Goal: Task Accomplishment & Management: Manage account settings

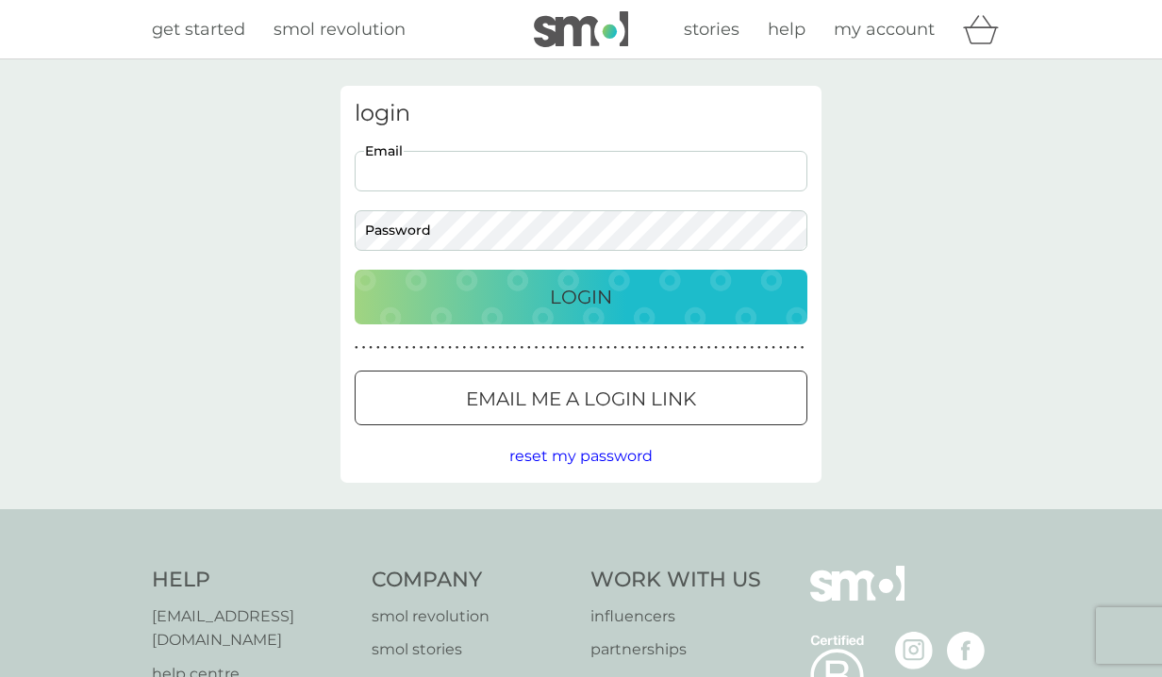
type input "petrova751@gmail.com"
click at [581, 296] on button "Login" at bounding box center [581, 297] width 453 height 55
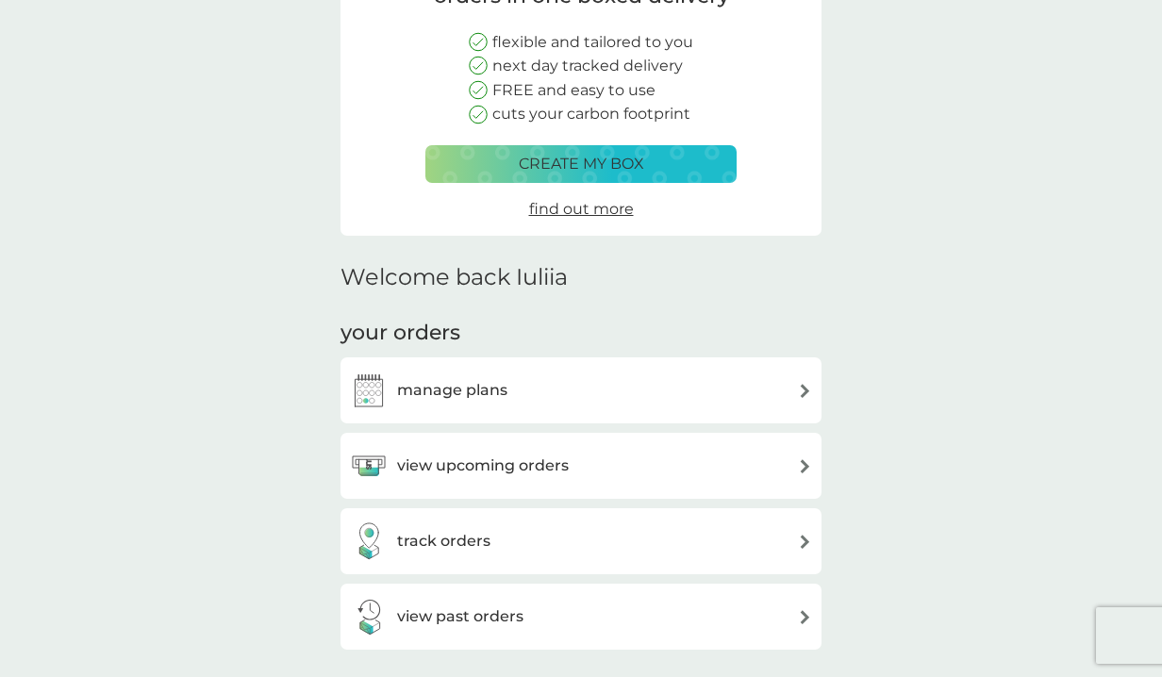
scroll to position [231, 0]
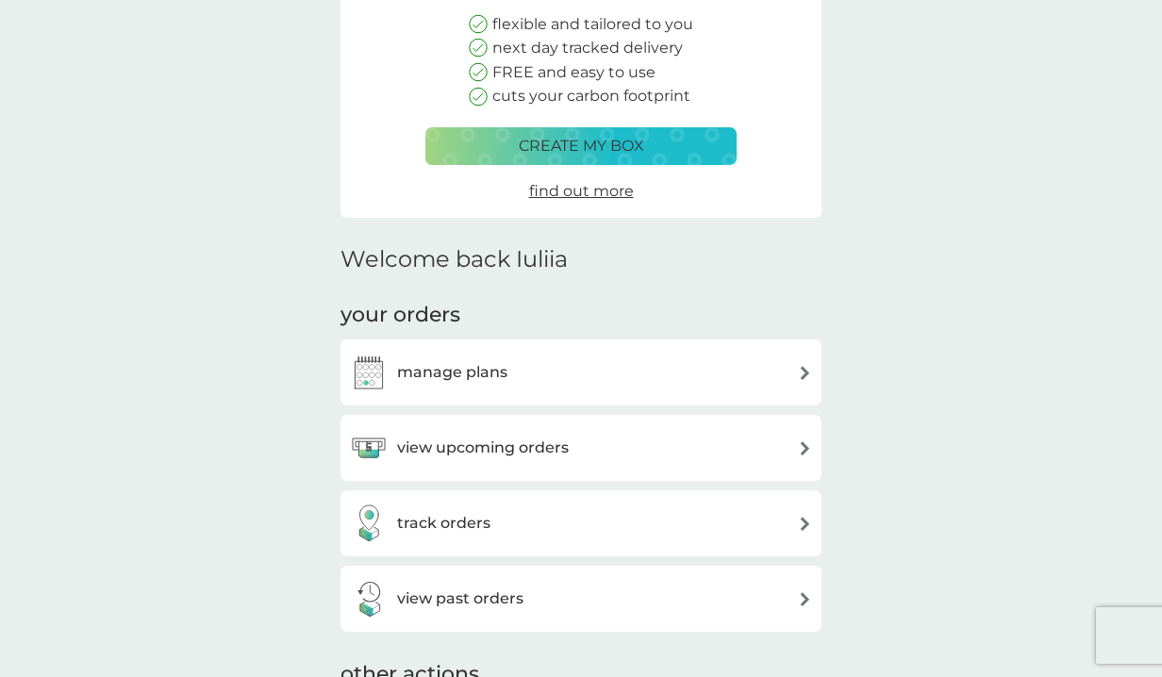
click at [552, 358] on div "manage plans" at bounding box center [581, 373] width 462 height 38
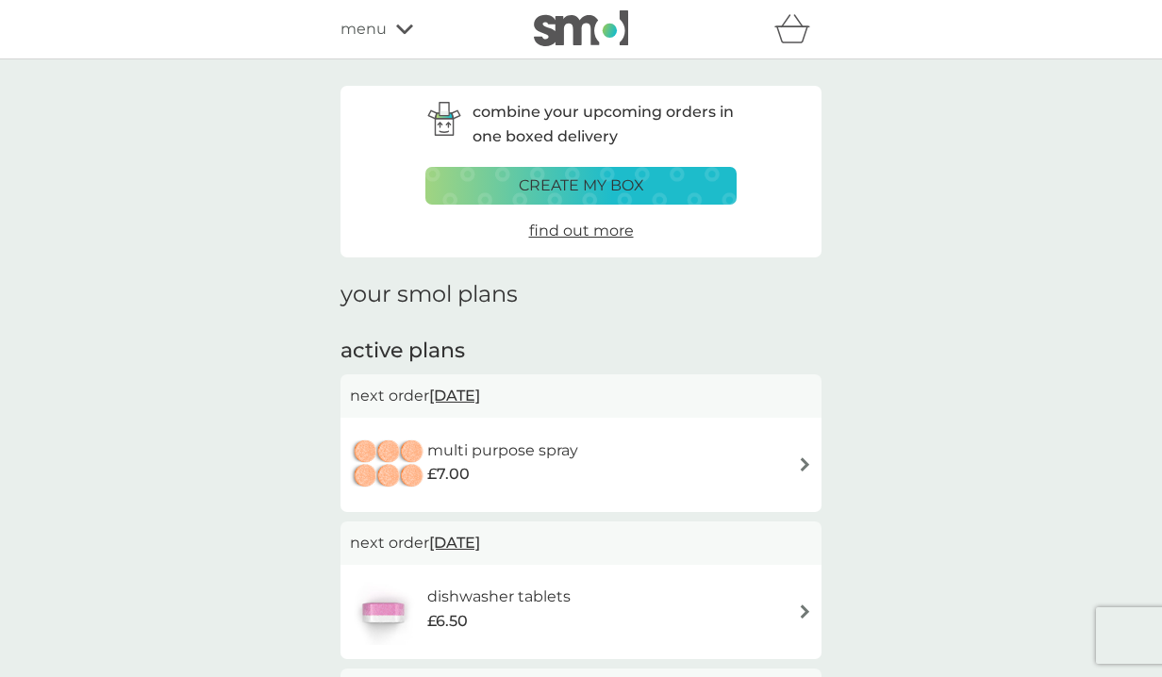
click at [800, 27] on icon "basket" at bounding box center [792, 34] width 32 height 17
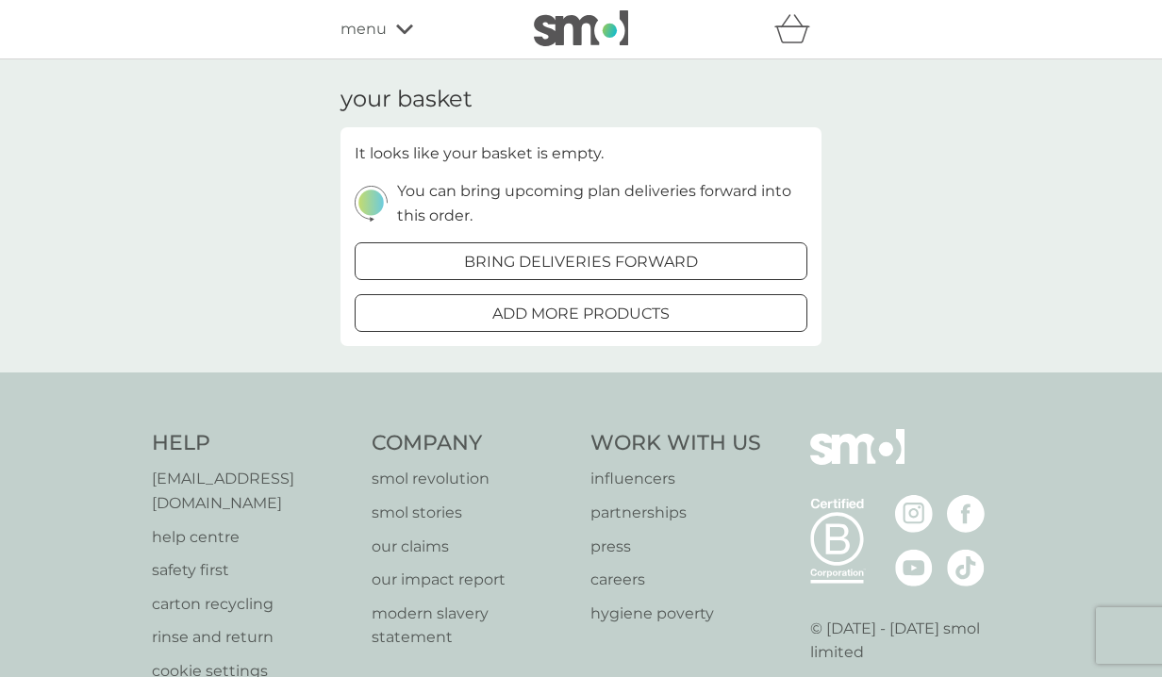
click at [385, 30] on span "menu" at bounding box center [364, 29] width 46 height 25
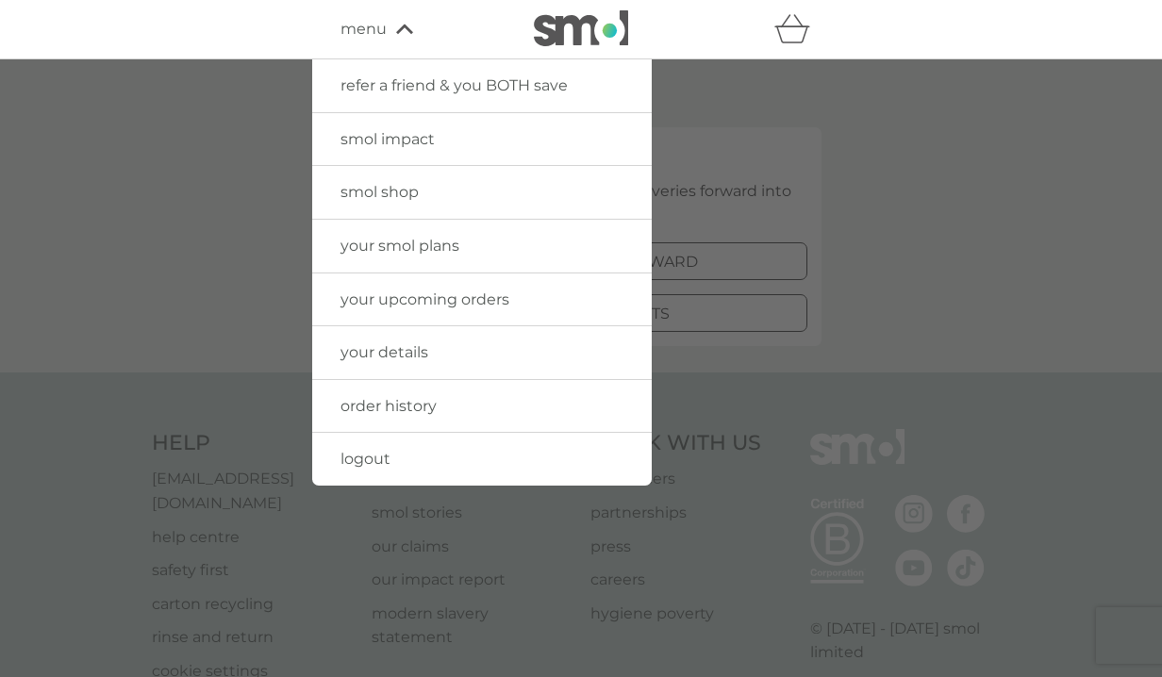
click at [397, 385] on link "order history" at bounding box center [482, 406] width 340 height 53
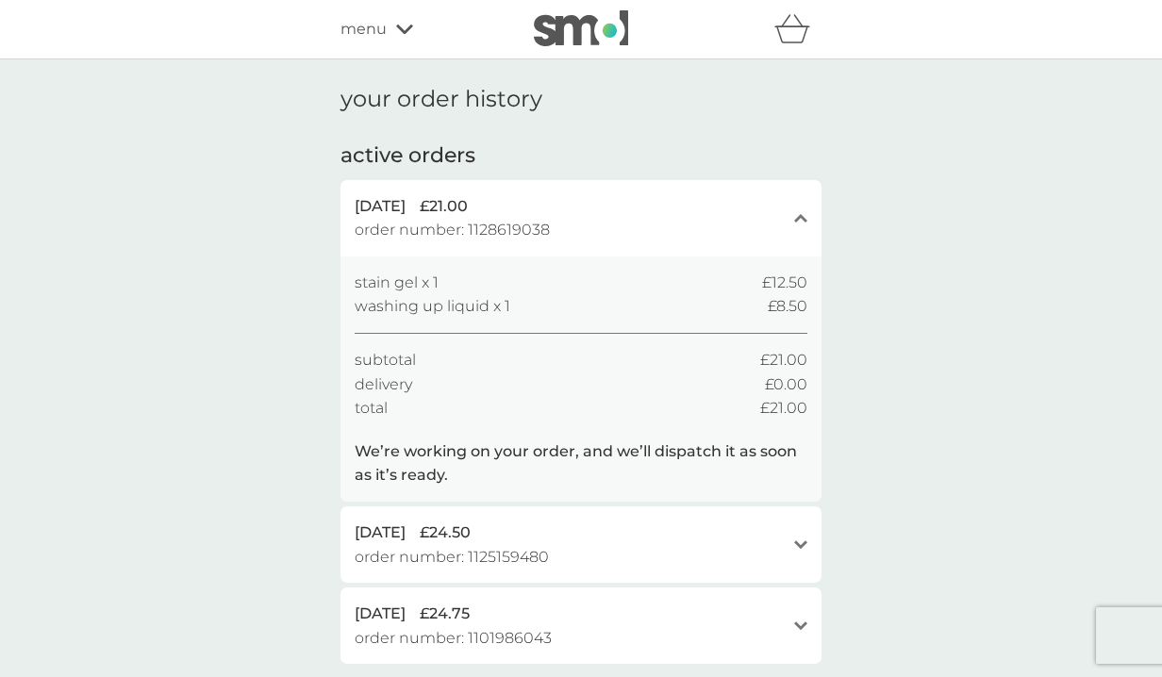
click at [393, 27] on div "menu" at bounding box center [421, 29] width 160 height 25
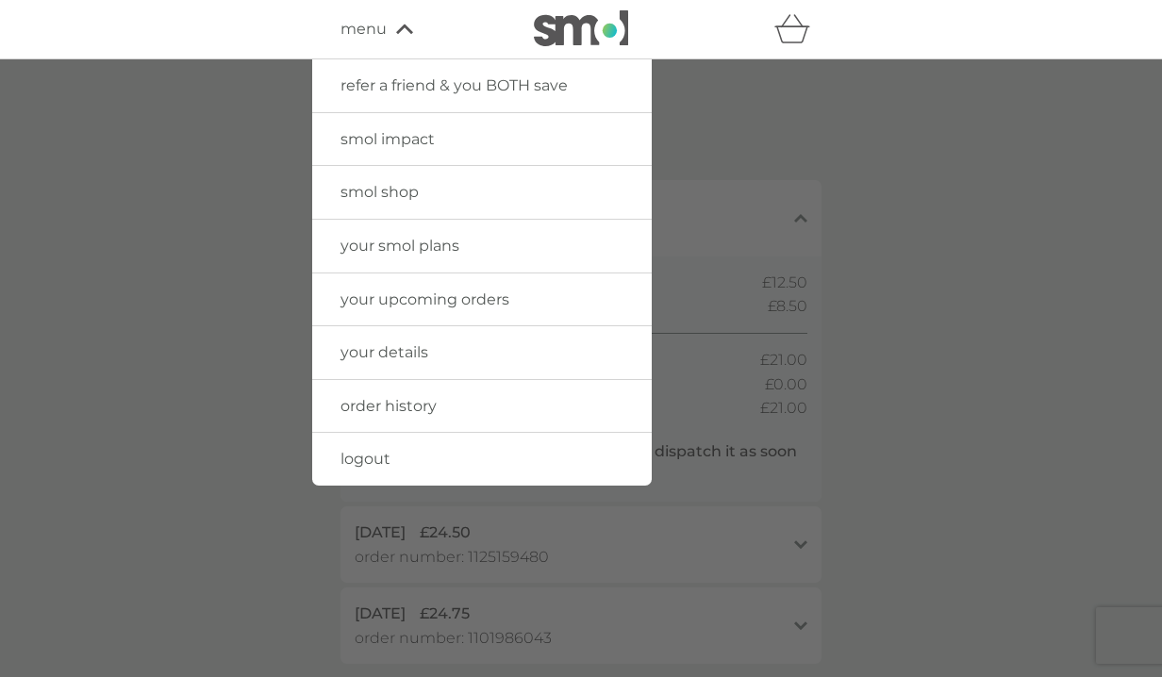
click at [863, 149] on div at bounding box center [581, 397] width 1162 height 677
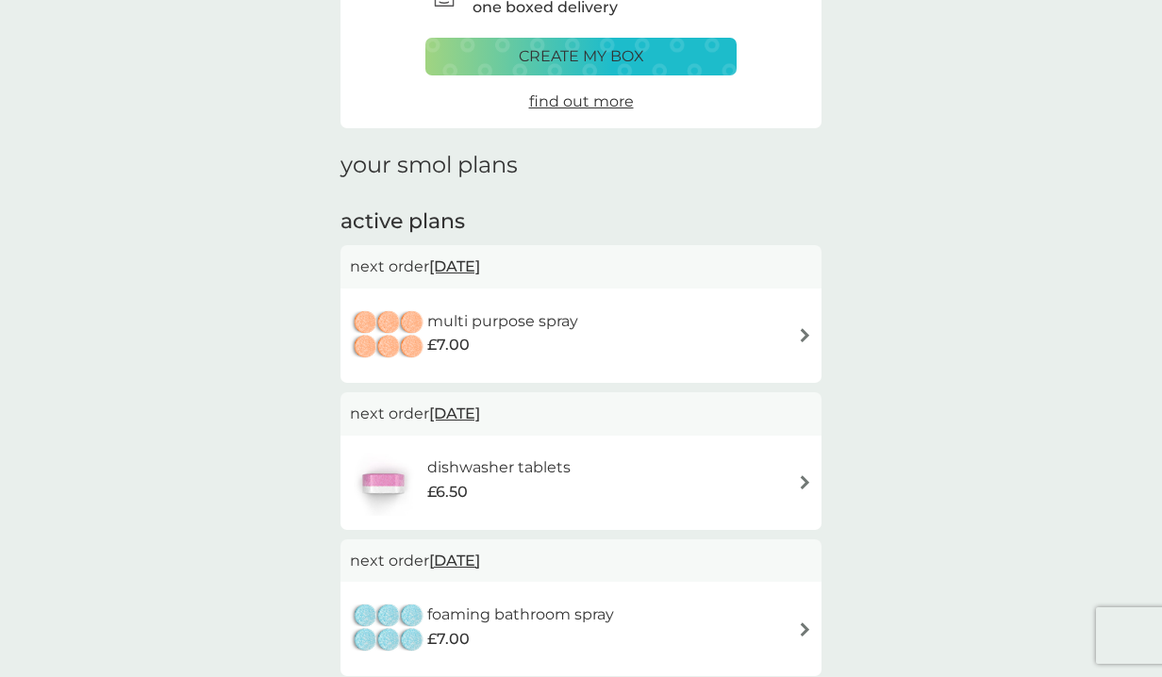
scroll to position [133, 0]
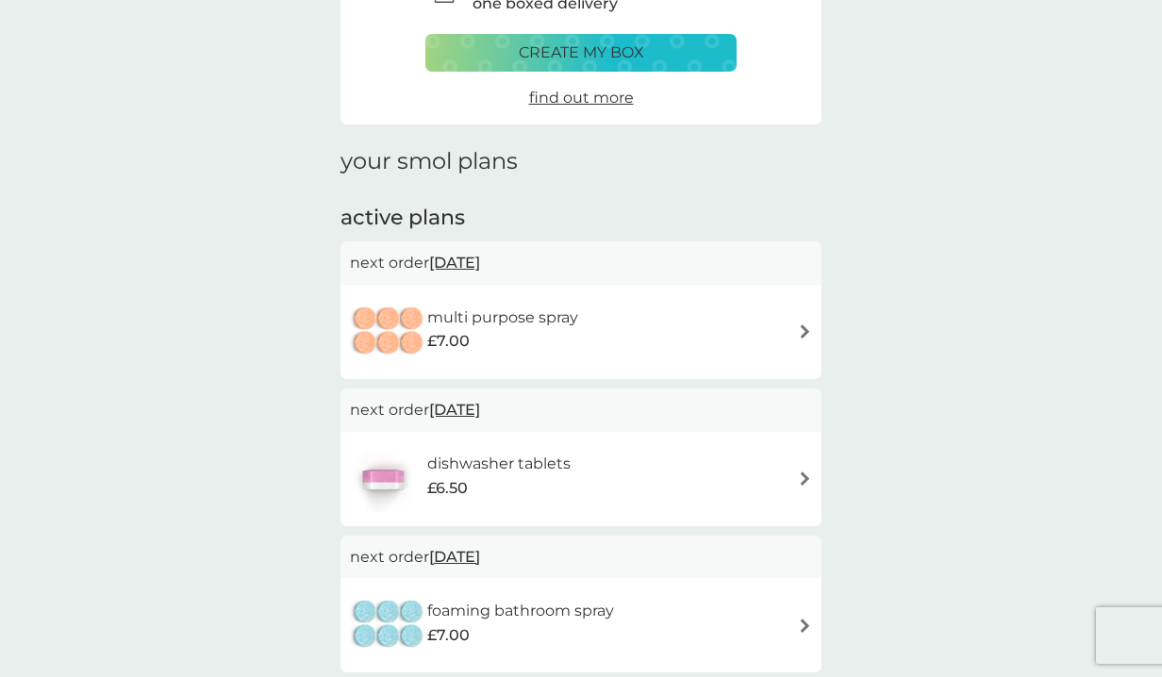
click at [464, 258] on span "[DATE]" at bounding box center [454, 262] width 51 height 37
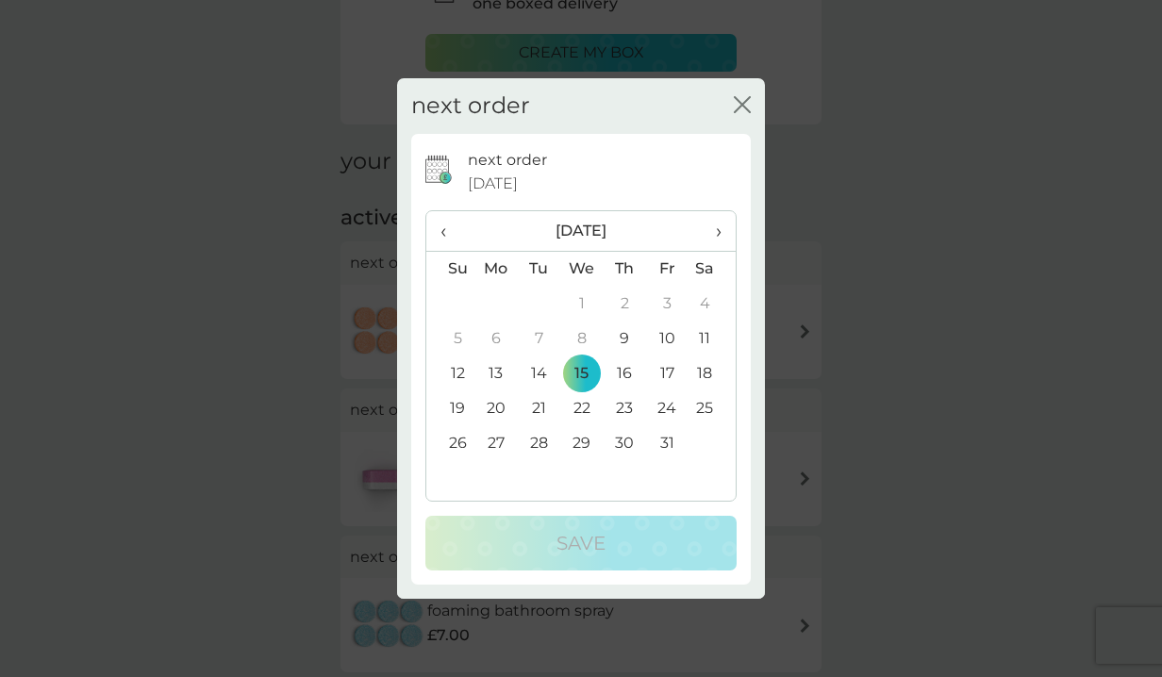
click at [711, 226] on span "›" at bounding box center [712, 231] width 19 height 40
click at [501, 373] on td "15" at bounding box center [496, 374] width 43 height 35
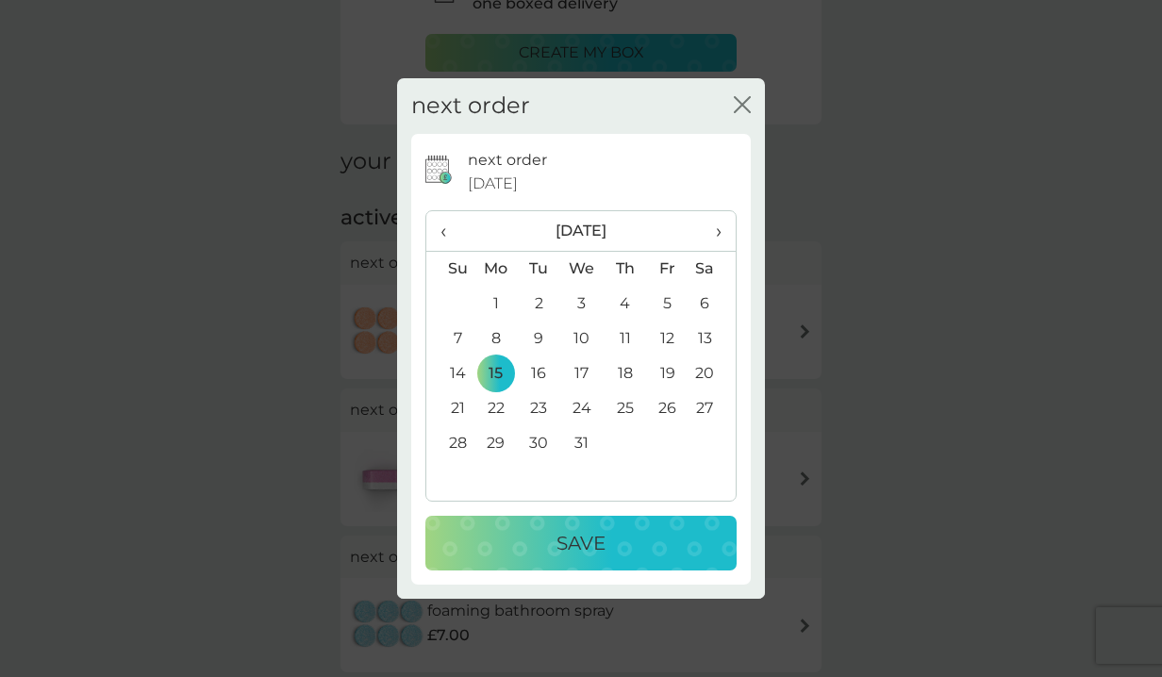
click at [537, 547] on div "Save" at bounding box center [581, 543] width 274 height 30
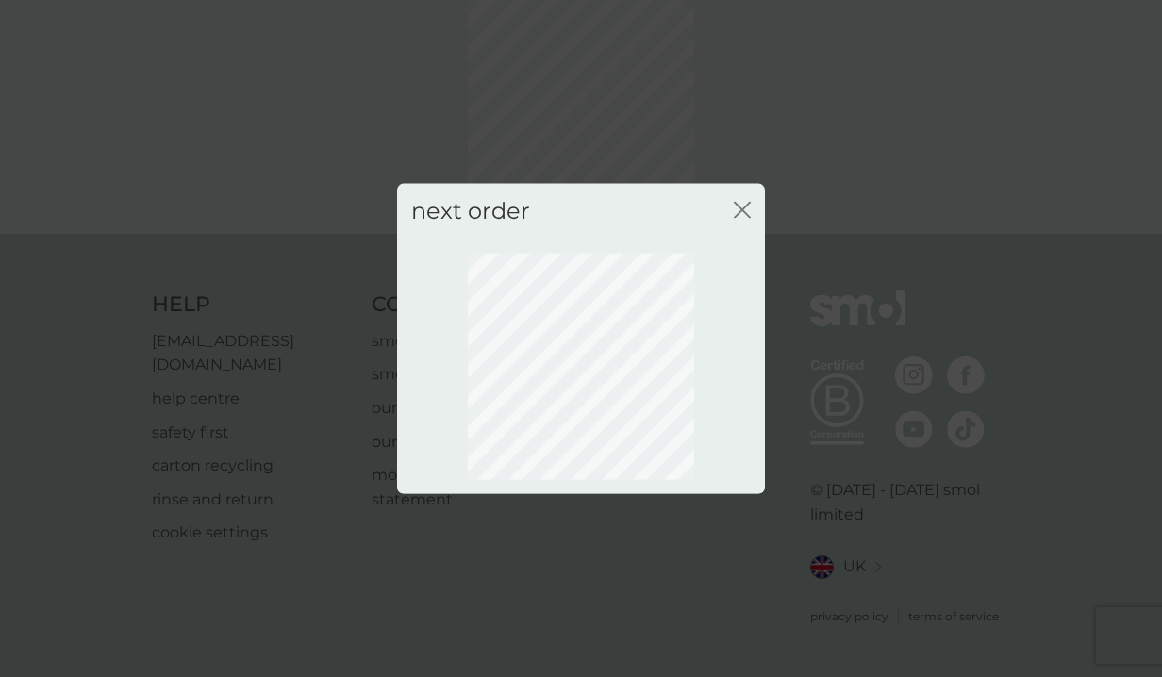
scroll to position [112, 0]
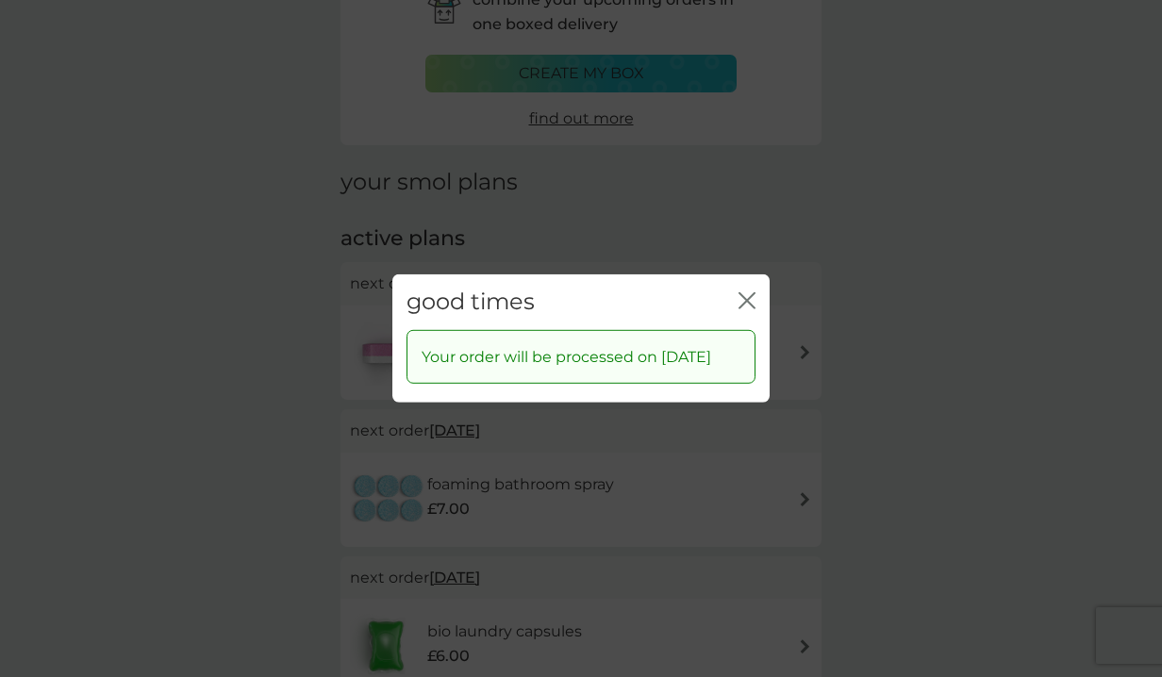
click at [744, 293] on icon "close" at bounding box center [744, 300] width 8 height 15
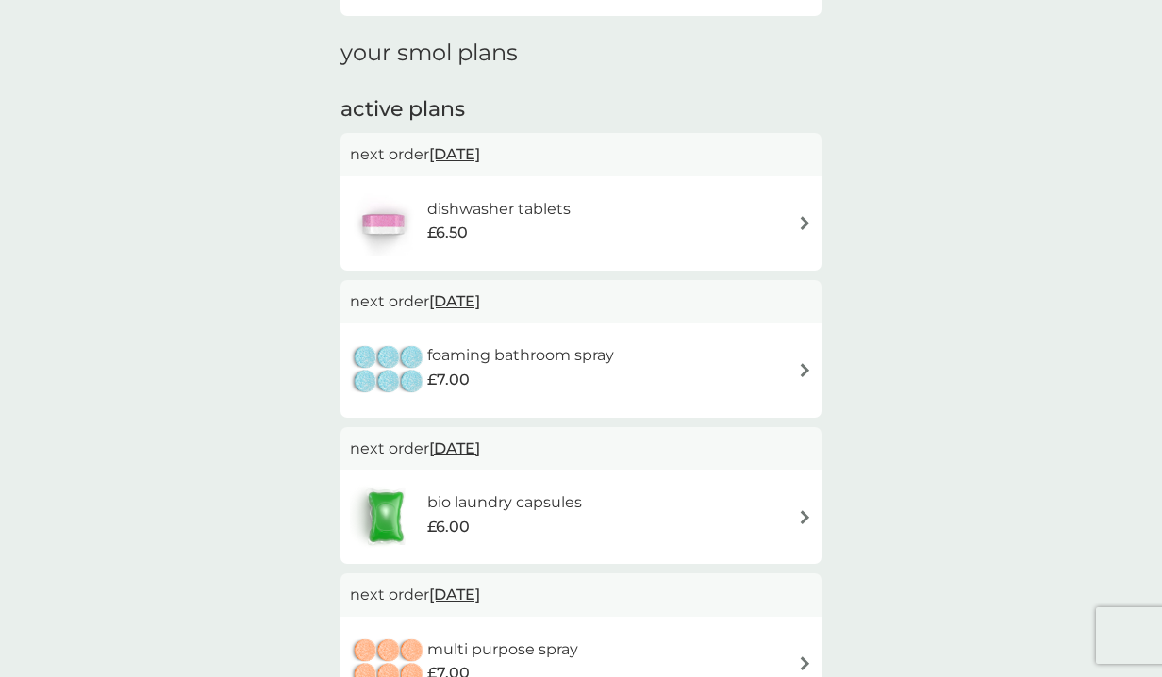
scroll to position [242, 0]
click at [475, 296] on span "[DATE]" at bounding box center [454, 300] width 51 height 37
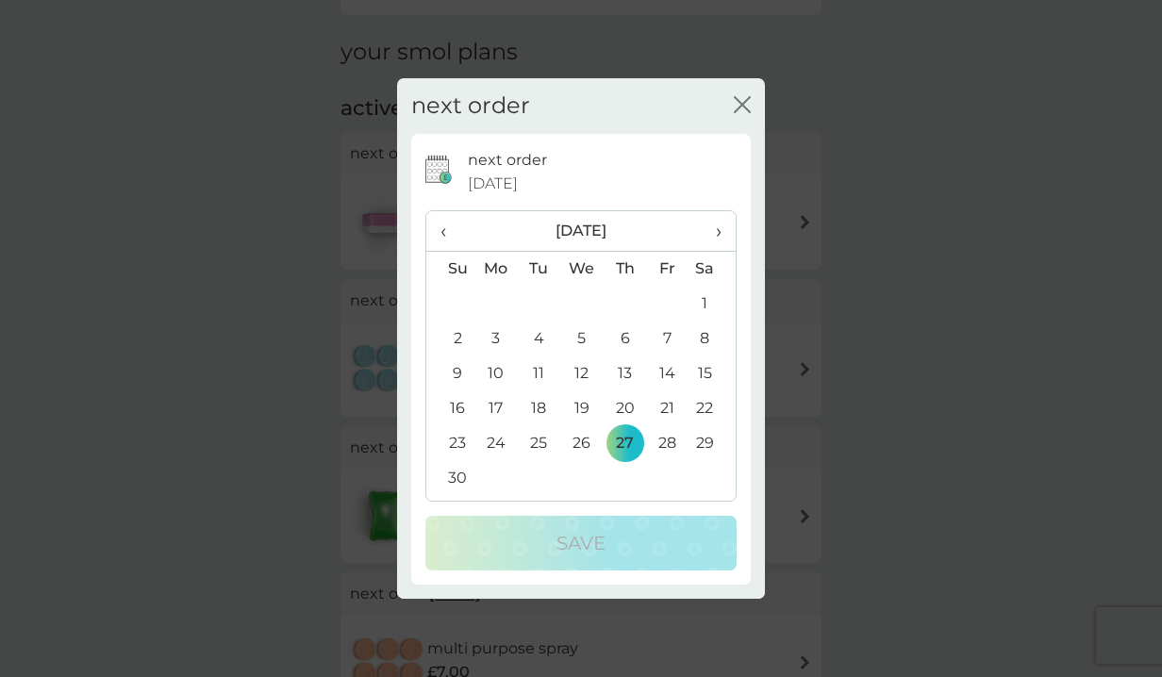
click at [721, 230] on span "›" at bounding box center [712, 231] width 19 height 40
click at [501, 377] on td "15" at bounding box center [496, 374] width 43 height 35
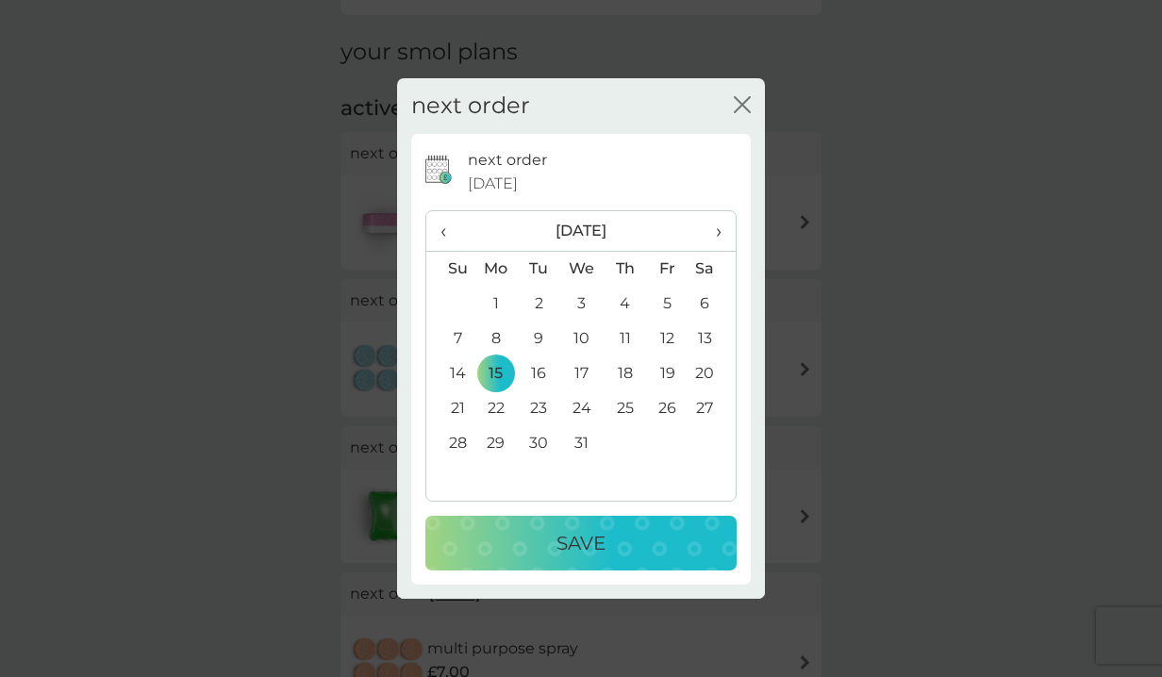
click at [564, 542] on p "Save" at bounding box center [581, 543] width 49 height 30
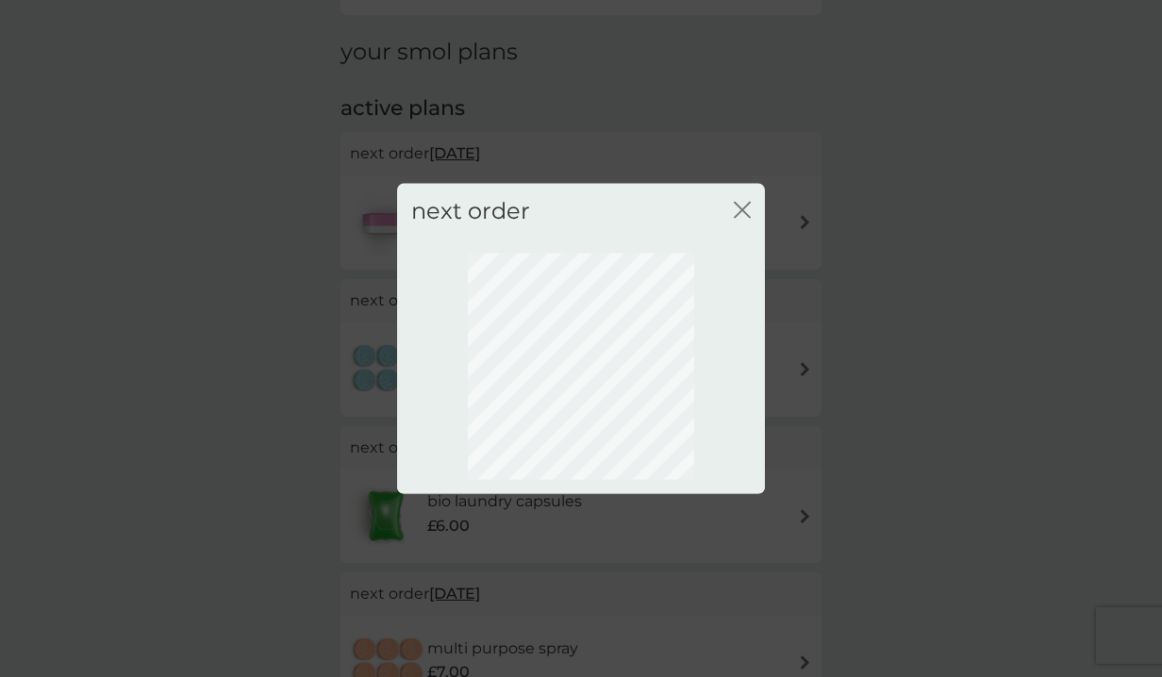
scroll to position [112, 0]
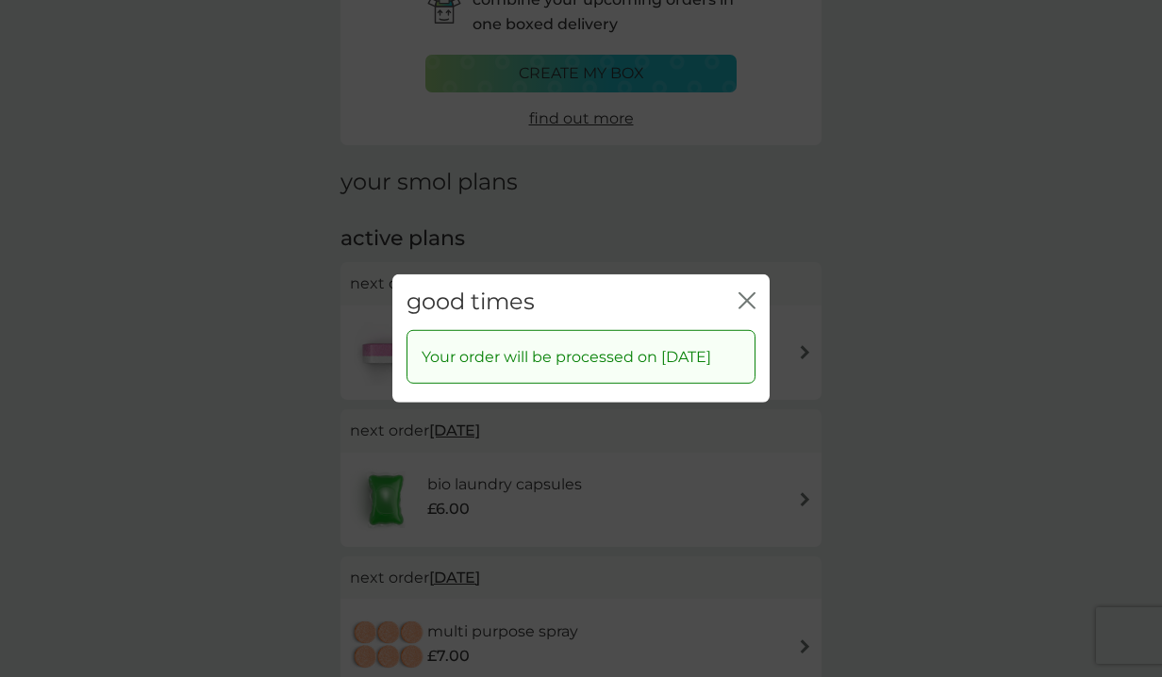
click at [744, 289] on div "close" at bounding box center [747, 302] width 17 height 27
click at [751, 292] on icon "close" at bounding box center [747, 300] width 17 height 17
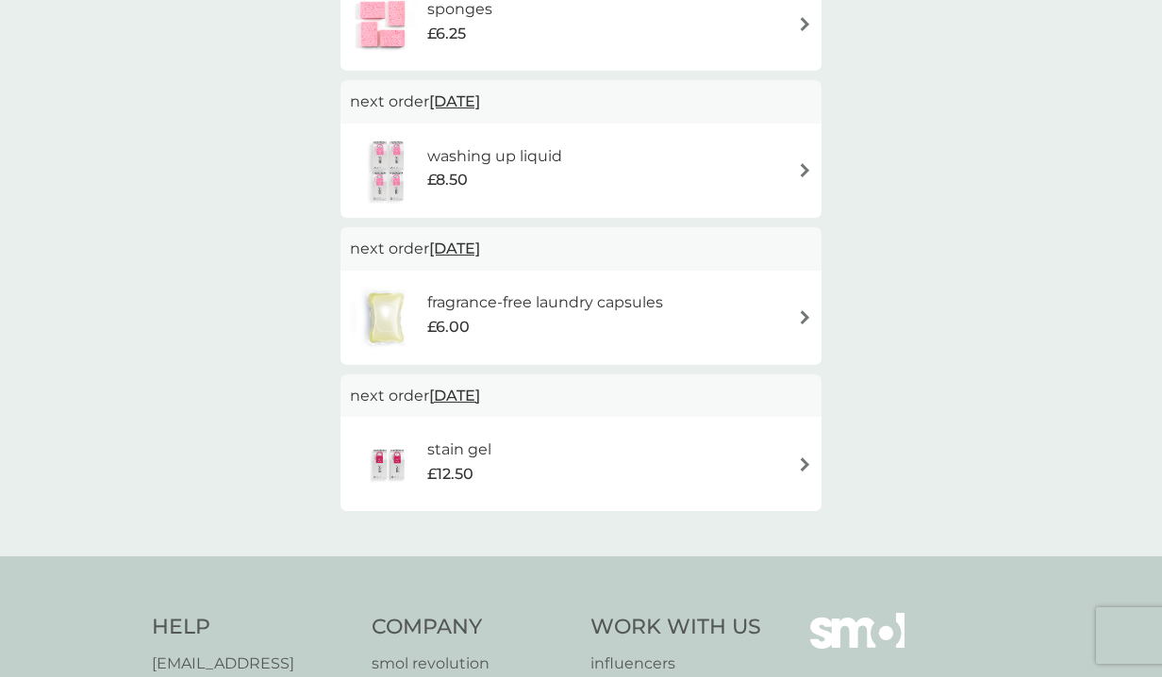
scroll to position [1029, 0]
